Goal: Go to known website: Access a specific website the user already knows

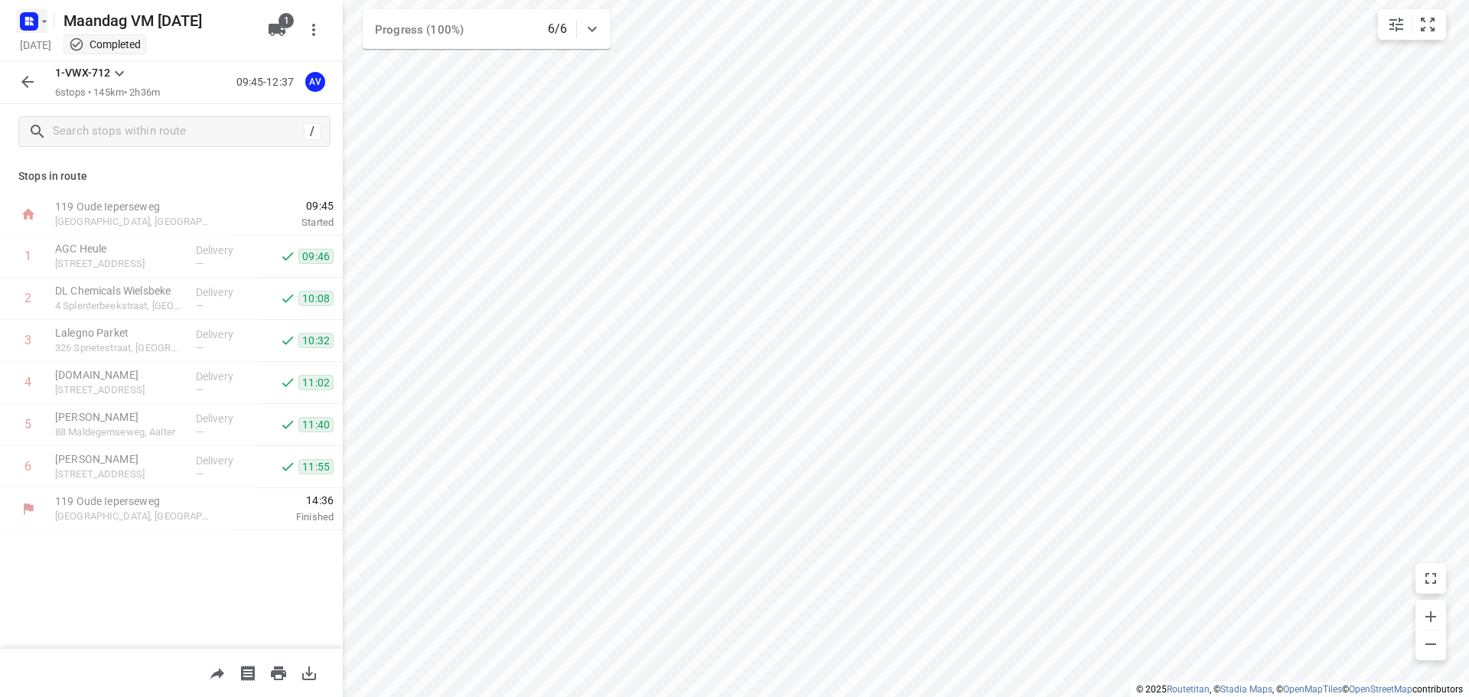
click at [33, 17] on rect "button" at bounding box center [29, 21] width 18 height 18
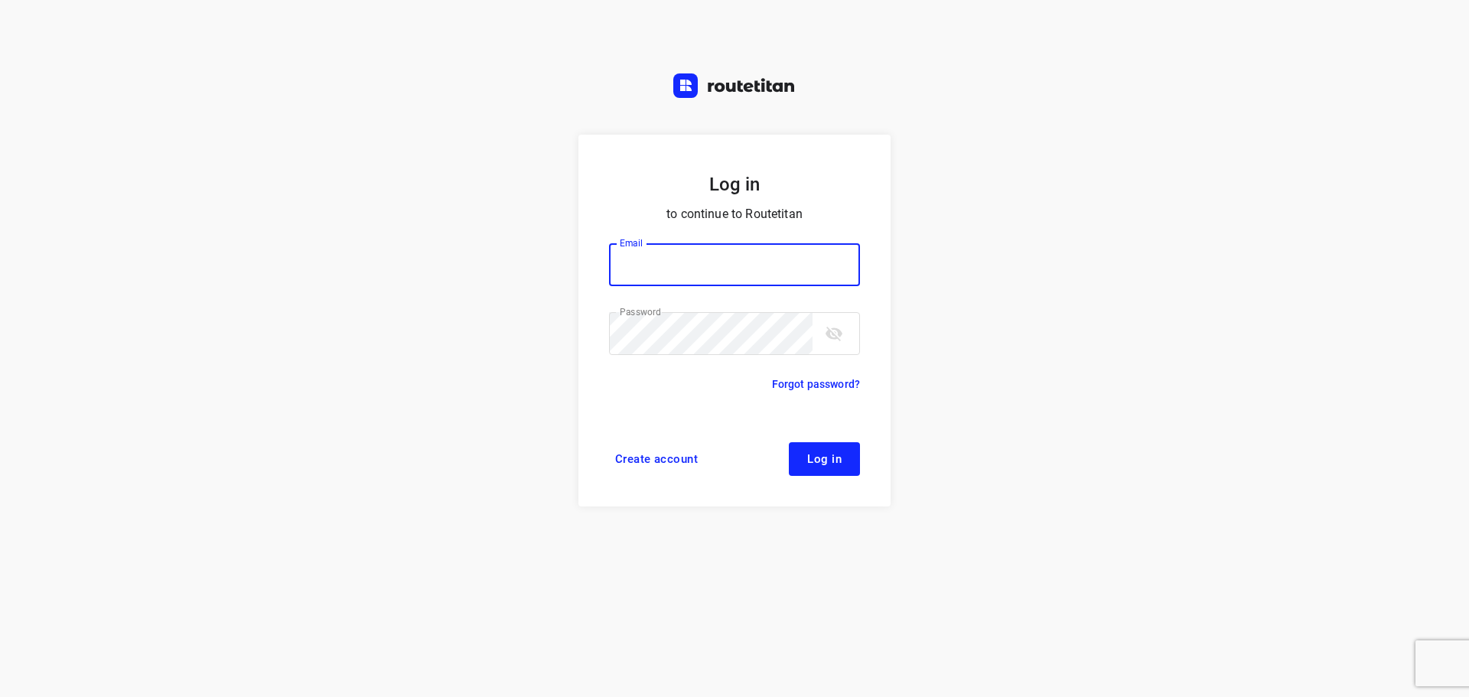
type input "[PERSON_NAME][EMAIL_ADDRESS][DOMAIN_NAME]"
drag, startPoint x: 0, startPoint y: 0, endPoint x: 805, endPoint y: 451, distance: 922.7
click at [835, 461] on span "Log in" at bounding box center [824, 459] width 34 height 12
